Goal: Transaction & Acquisition: Purchase product/service

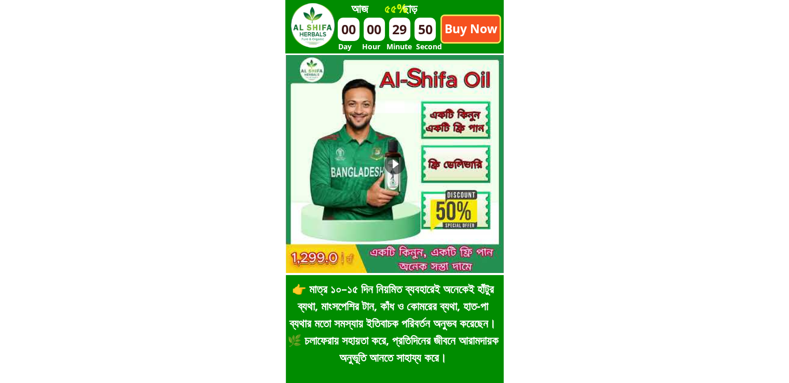
click at [469, 34] on p "Buy Now" at bounding box center [471, 29] width 58 height 26
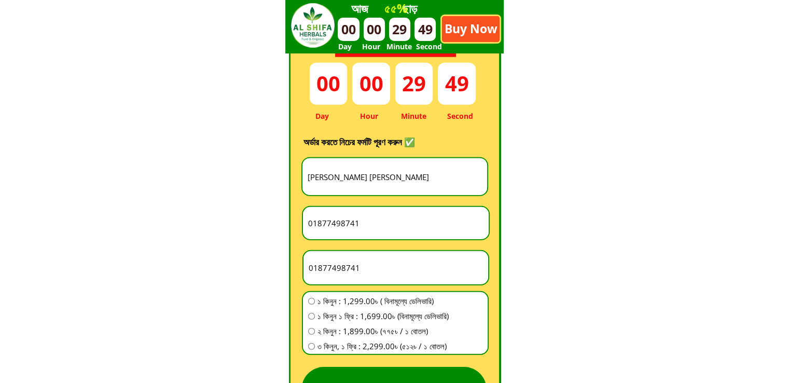
scroll to position [2890, 0]
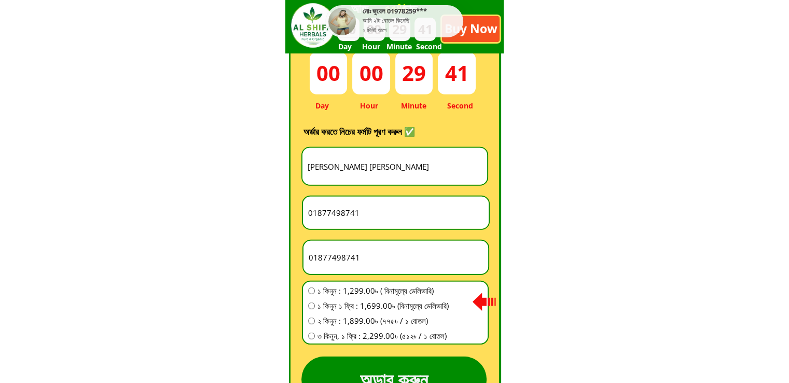
click at [386, 163] on input "[PERSON_NAME] [PERSON_NAME]" at bounding box center [394, 166] width 179 height 37
paste input ":[PERSON_NAME]"
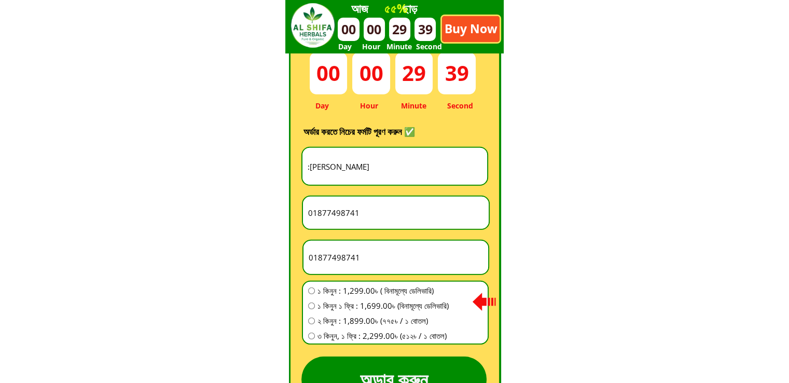
type input ":[PERSON_NAME]"
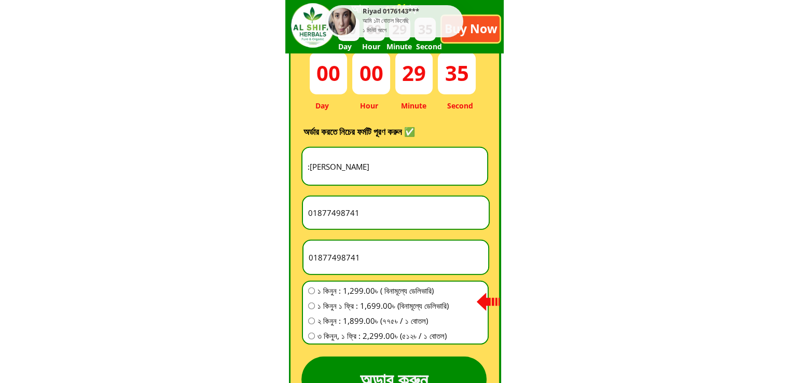
click at [371, 215] on input "01877498741" at bounding box center [396, 213] width 181 height 32
click at [371, 260] on input "01877498741" at bounding box center [395, 257] width 179 height 33
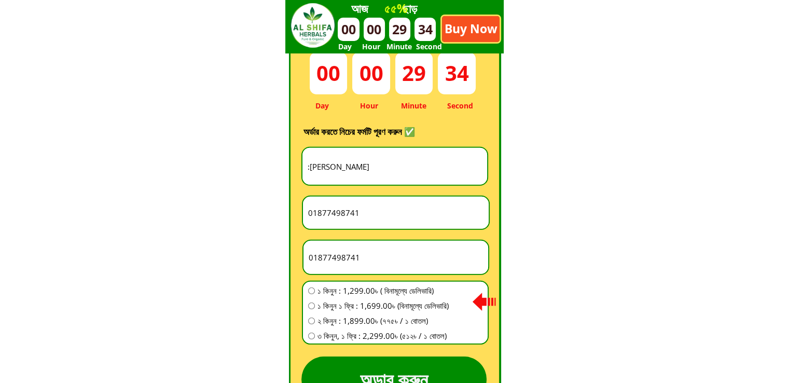
click at [371, 260] on input "01877498741" at bounding box center [395, 257] width 179 height 33
paste input "95779778"
type input "0195779778"
click at [354, 330] on span "৩ কিনুন, ১ ফ্রি : 2,299.00৳ (৫১২৳ / ১ বোতল)" at bounding box center [382, 335] width 131 height 12
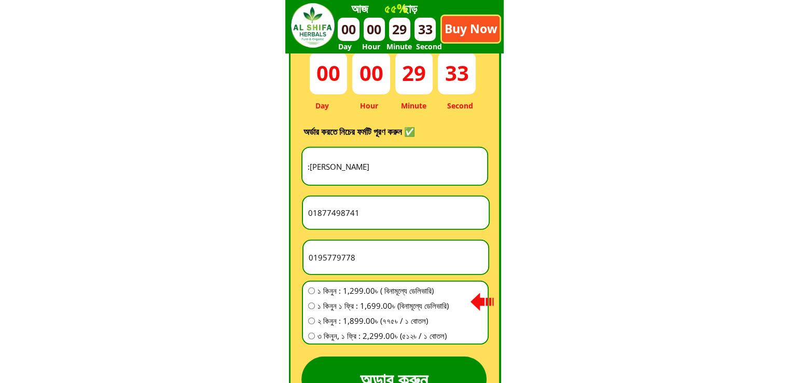
radio input "true"
click at [348, 212] on input "01877498741" at bounding box center [396, 213] width 181 height 32
paste input "[GEOGRAPHIC_DATA] [GEOGRAPHIC_DATA]"
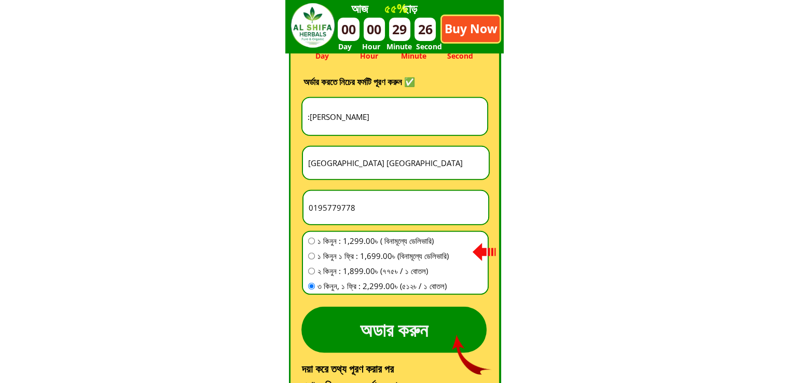
scroll to position [2994, 0]
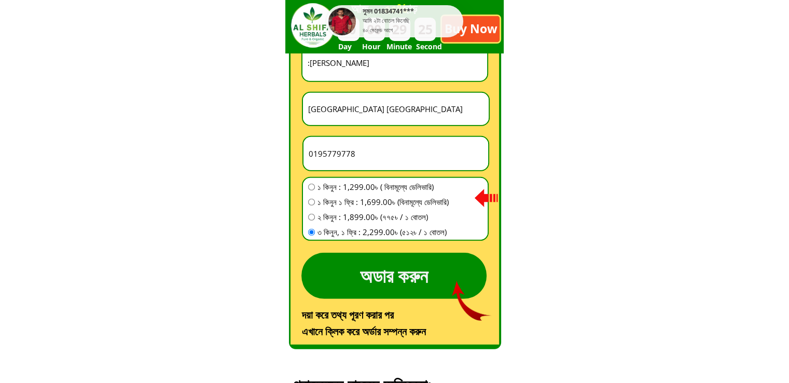
type input "[GEOGRAPHIC_DATA] [GEOGRAPHIC_DATA]"
click at [437, 267] on p "অডার করুন" at bounding box center [393, 276] width 185 height 46
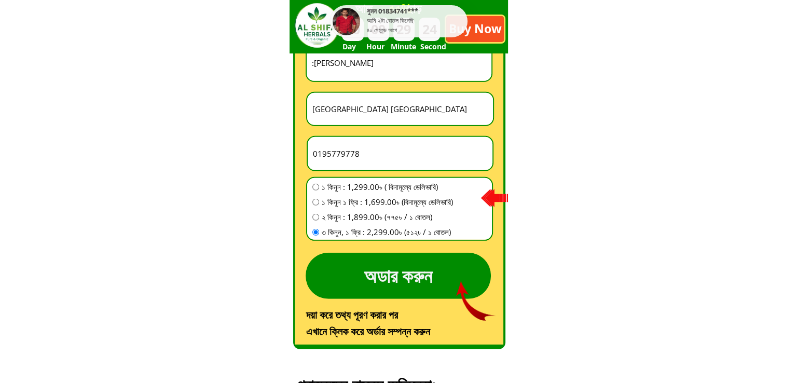
scroll to position [0, 0]
